Goal: Use online tool/utility: Utilize a website feature to perform a specific function

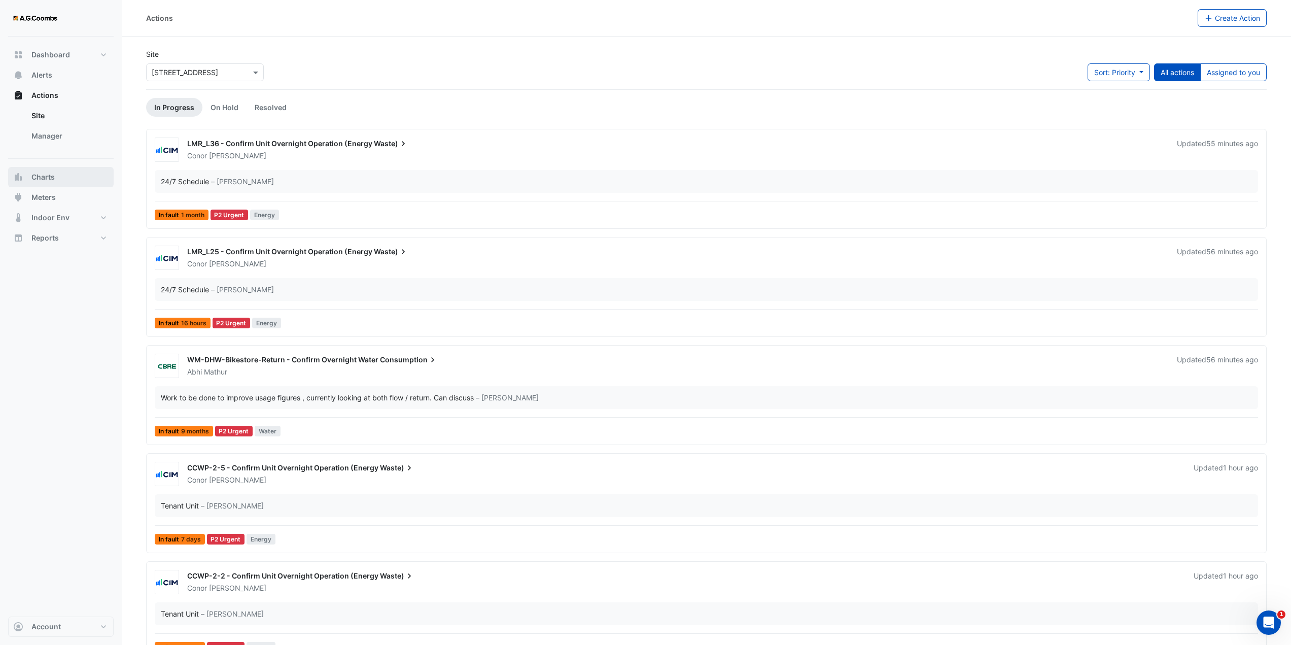
click at [49, 176] on span "Charts" at bounding box center [42, 177] width 23 height 10
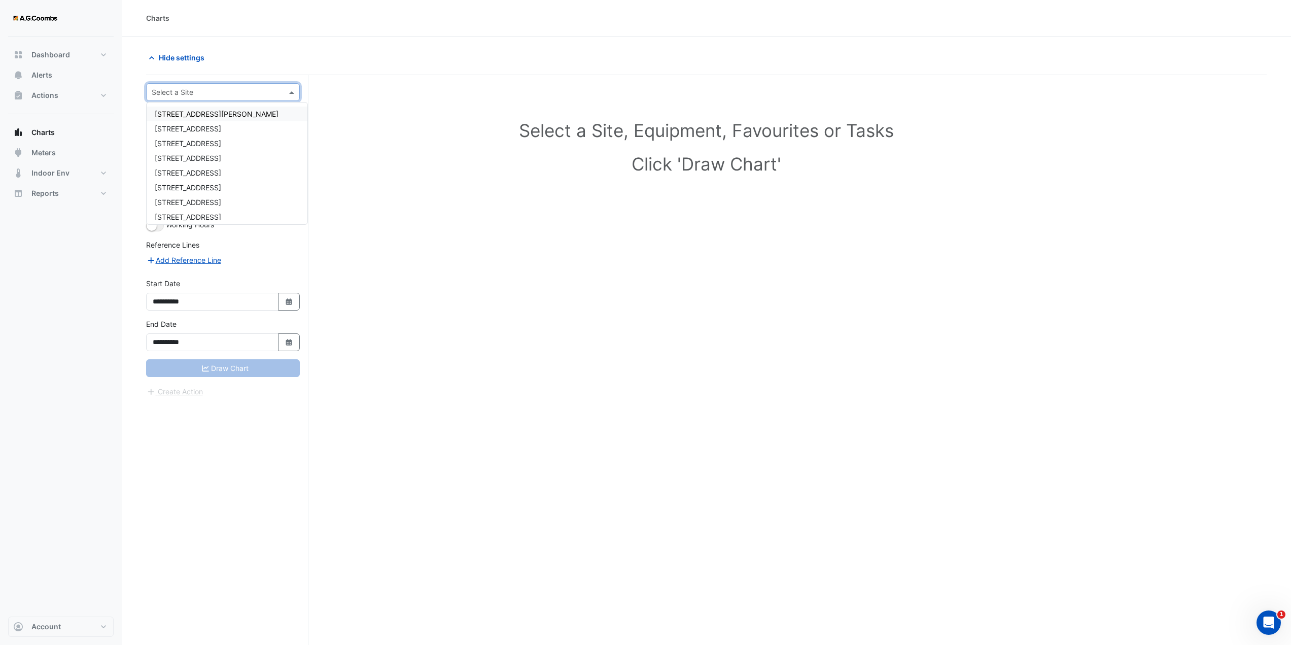
click at [287, 90] on span at bounding box center [293, 92] width 13 height 11
click at [198, 172] on div "[STREET_ADDRESS]" at bounding box center [227, 168] width 161 height 15
click at [285, 122] on span at bounding box center [284, 122] width 13 height 11
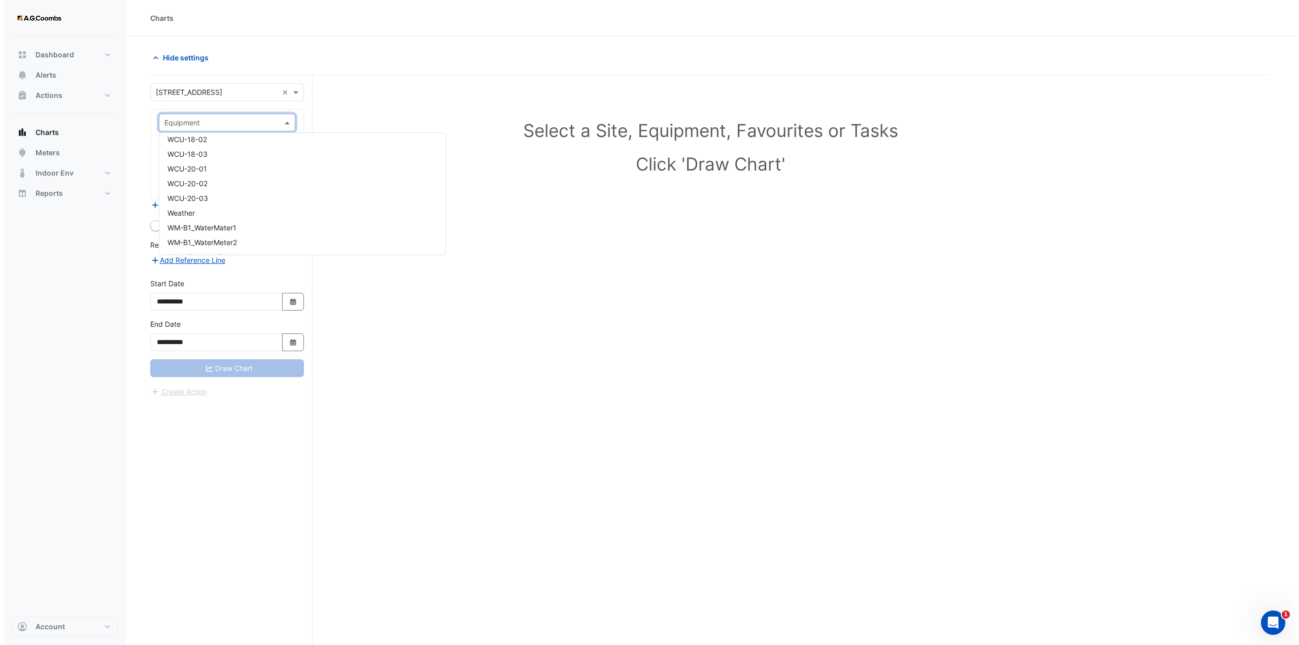
scroll to position [16211, 0]
click at [193, 220] on div "Weather" at bounding box center [298, 217] width 286 height 15
click at [285, 153] on span at bounding box center [284, 153] width 13 height 11
click at [216, 207] on span "Temperature ([PERSON_NAME])" at bounding box center [216, 204] width 107 height 9
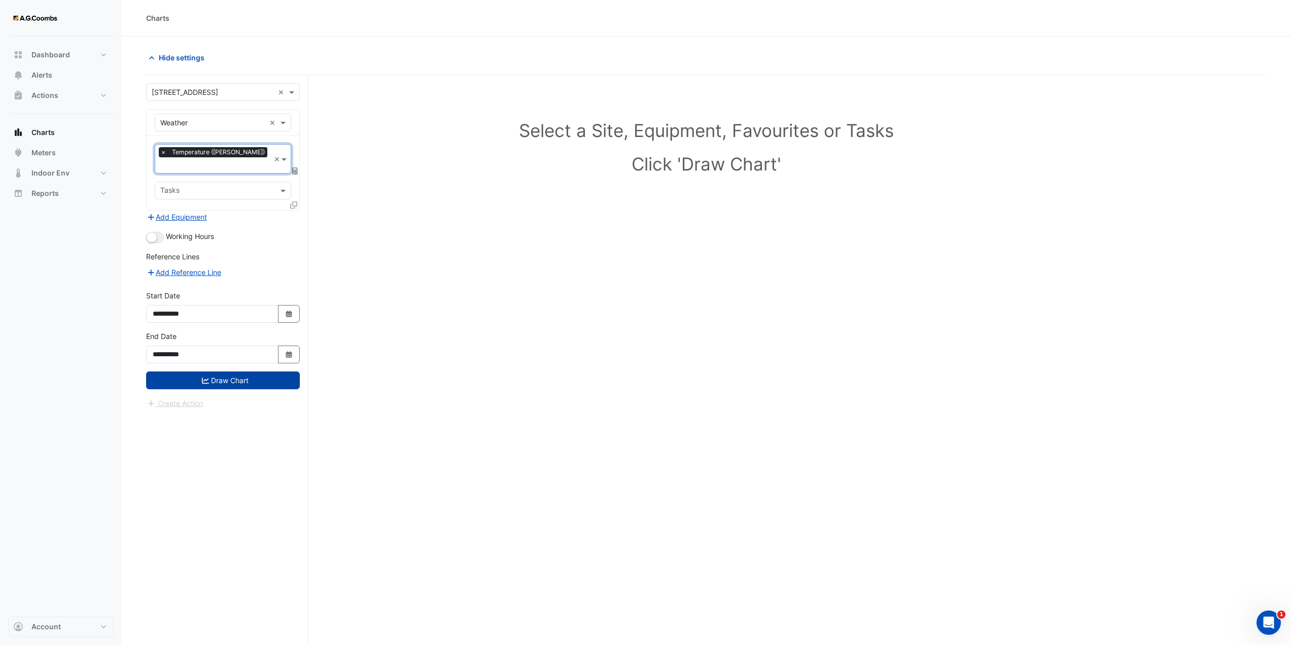
click at [239, 374] on button "Draw Chart" at bounding box center [223, 380] width 154 height 18
